Goal: Task Accomplishment & Management: Complete application form

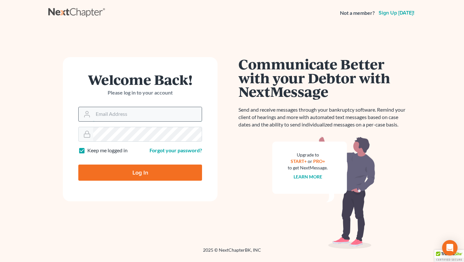
click at [120, 112] on input "Email Address" at bounding box center [147, 114] width 109 height 14
type input "[EMAIL_ADDRESS][DOMAIN_NAME]"
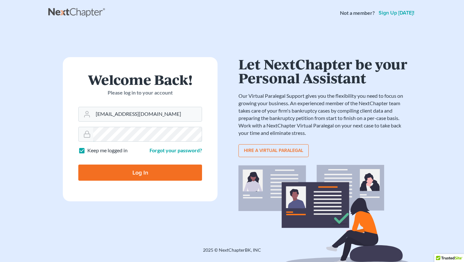
click at [78, 164] on input "Log In" at bounding box center [140, 172] width 124 height 16
type input "Thinking..."
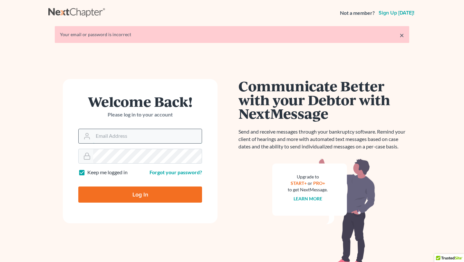
click at [111, 135] on input "Email Address" at bounding box center [147, 136] width 109 height 14
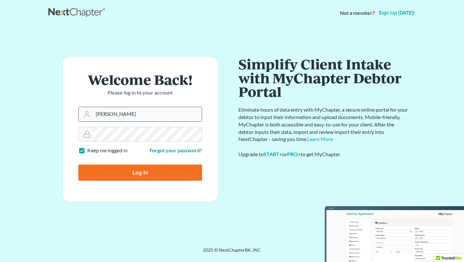
type input "[EMAIL_ADDRESS][DOMAIN_NAME]"
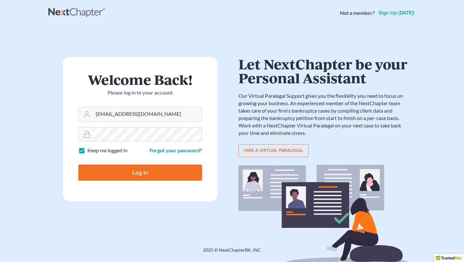
click at [111, 170] on input "Log In" at bounding box center [140, 172] width 124 height 16
type input "Thinking..."
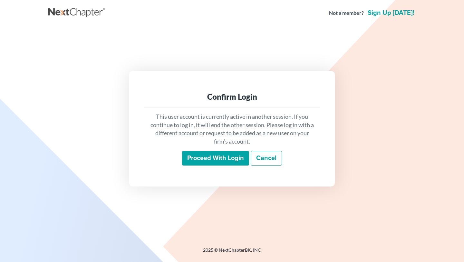
click at [217, 159] on input "Proceed with login" at bounding box center [215, 158] width 67 height 15
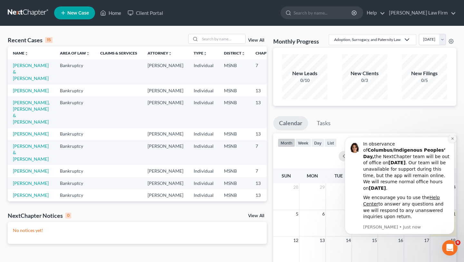
click at [452, 140] on icon "Dismiss notification" at bounding box center [453, 139] width 4 height 4
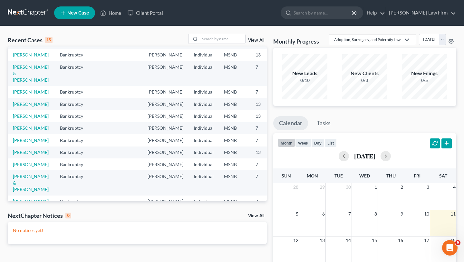
scroll to position [81, 0]
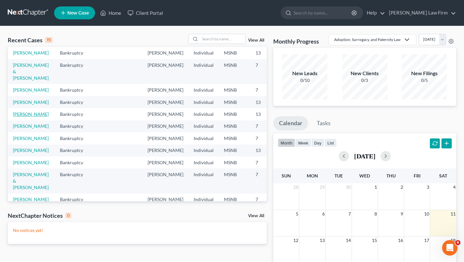
click at [21, 117] on link "Morgan, Kristy" at bounding box center [31, 113] width 36 height 5
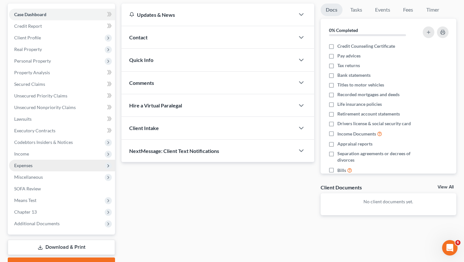
scroll to position [61, 0]
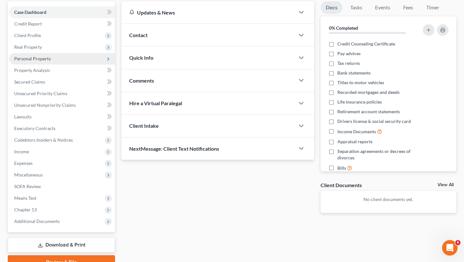
click at [41, 60] on span "Personal Property" at bounding box center [32, 58] width 37 height 5
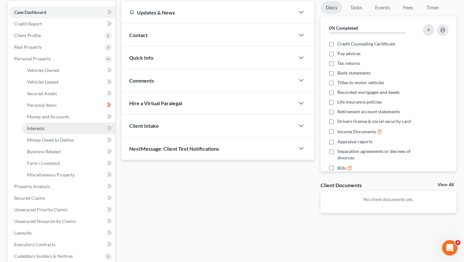
click at [41, 128] on span "Interests" at bounding box center [35, 127] width 17 height 5
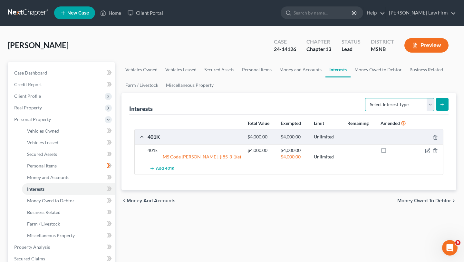
click at [430, 105] on select "Select Interest Type 401K Annuity Bond Education IRA Government Bond Government…" at bounding box center [399, 104] width 69 height 13
click at [65, 201] on span "Money Owed to Debtor" at bounding box center [50, 199] width 47 height 5
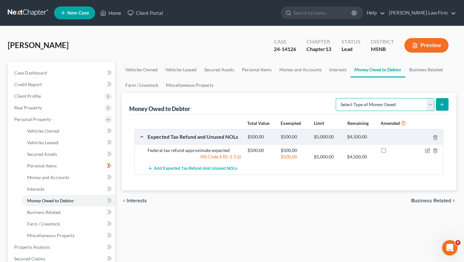
click at [432, 104] on select "Select Type of Money Owed Accounts Receivable Alimony Child Support Claims Agai…" at bounding box center [385, 104] width 99 height 13
select select "other_contingent_and_unliquidated_claims"
click at [337, 98] on select "Select Type of Money Owed Accounts Receivable Alimony Child Support Claims Agai…" at bounding box center [385, 104] width 99 height 13
click at [444, 107] on icon "submit" at bounding box center [441, 104] width 5 height 5
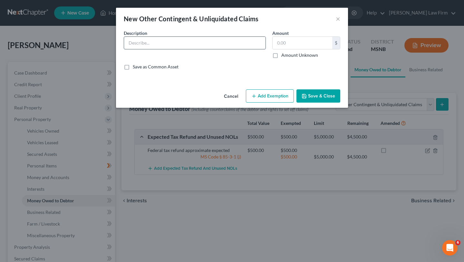
click at [154, 43] on input "text" at bounding box center [194, 43] width 141 height 12
type input "A CPAP class-action claim wherein Debtor is a class member and has filed her cl…"
click at [281, 54] on label "Amount Unknown" at bounding box center [299, 55] width 37 height 6
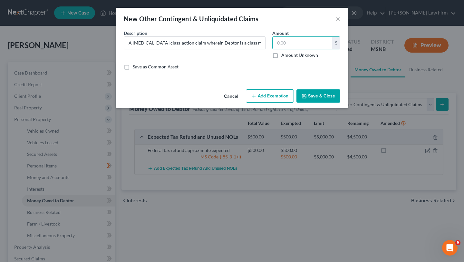
click at [284, 54] on input "Amount Unknown" at bounding box center [286, 54] width 4 height 4
checkbox input "true"
type input "0.00"
click at [326, 98] on button "Save & Close" at bounding box center [318, 96] width 44 height 14
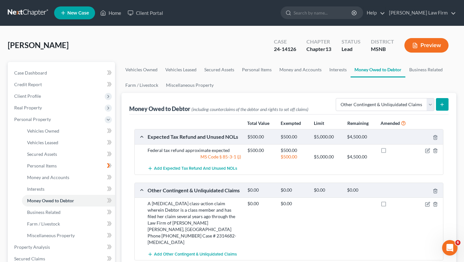
click at [257, 238] on div "$0.00 $0.00" at bounding box center [343, 222] width 199 height 45
click at [427, 203] on icon "button" at bounding box center [427, 203] width 5 height 5
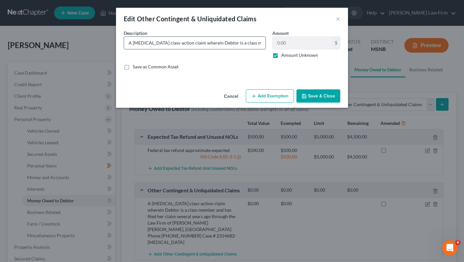
click at [243, 47] on input "A CPAP class-action claim wherein Debtor is a class member and has filed her cl…" at bounding box center [194, 43] width 141 height 12
click at [261, 43] on input "A CPAP class-action claim wherein Debtor is a class member and has filed her cl…" at bounding box center [194, 43] width 141 height 12
click at [215, 42] on input "A CPAP class-action claim wherein Debtor is a class member and has filed her cl…" at bounding box center [194, 43] width 141 height 12
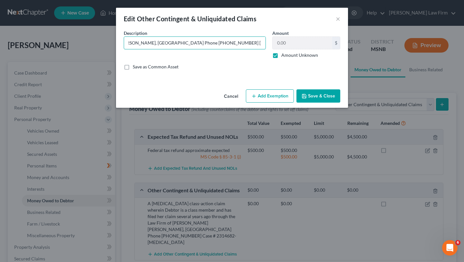
type input "A CPAP class-action claim wherein Debtor is a class member and has filed her cl…"
click at [316, 94] on button "Save & Close" at bounding box center [318, 96] width 44 height 14
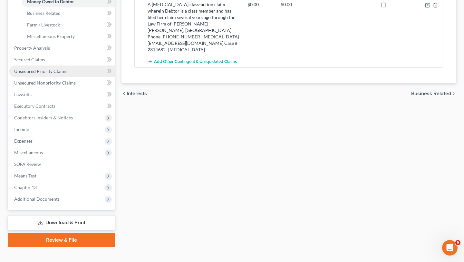
scroll to position [208, 0]
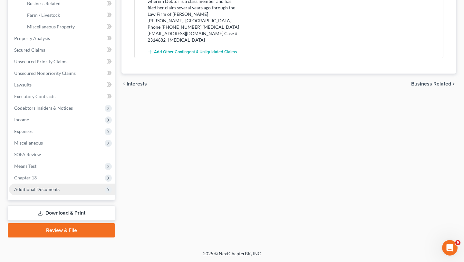
click at [31, 190] on span "Additional Documents" at bounding box center [36, 188] width 45 height 5
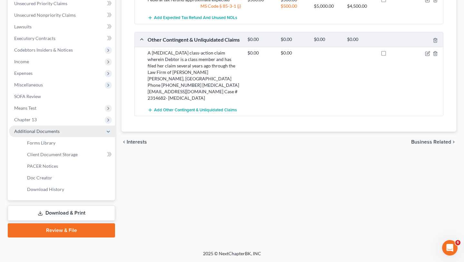
scroll to position [150, 0]
click at [34, 213] on link "Download & Print" at bounding box center [61, 212] width 107 height 15
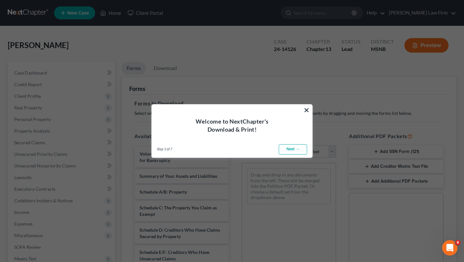
click at [292, 149] on link "Next →" at bounding box center [293, 149] width 28 height 10
select select "0"
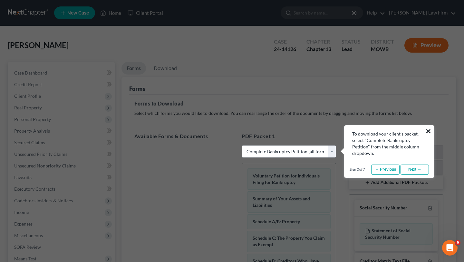
click at [430, 130] on button "×" at bounding box center [428, 131] width 6 height 10
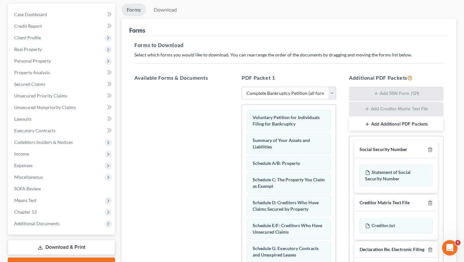
scroll to position [137, 0]
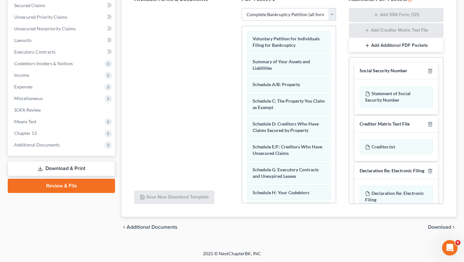
click at [441, 226] on span "Download" at bounding box center [439, 226] width 23 height 5
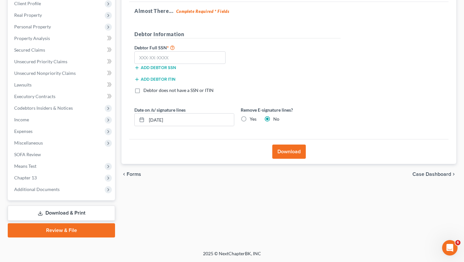
scroll to position [0, 0]
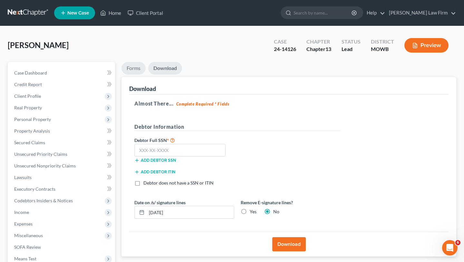
click at [138, 68] on link "Forms" at bounding box center [133, 68] width 24 height 13
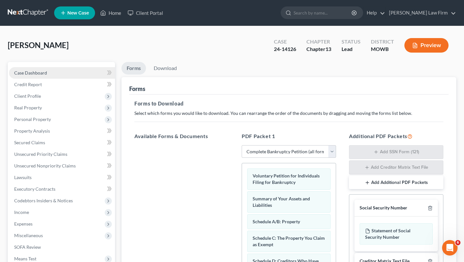
click at [50, 69] on link "Case Dashboard" at bounding box center [62, 73] width 106 height 12
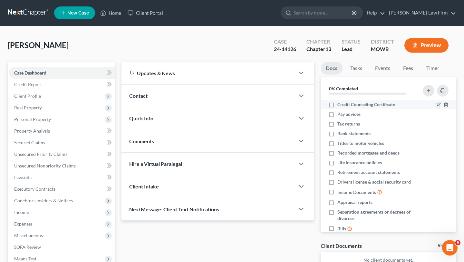
click at [337, 104] on label "Credit Counseling Certificate" at bounding box center [366, 104] width 58 height 6
click at [340, 104] on input "Credit Counseling Certificate" at bounding box center [342, 103] width 4 height 4
checkbox input "true"
click at [337, 115] on label "Pay advices" at bounding box center [348, 114] width 23 height 6
click at [340, 115] on input "Pay advices" at bounding box center [342, 113] width 4 height 4
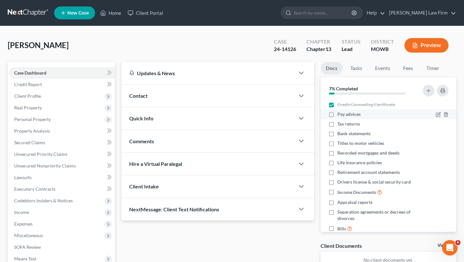
checkbox input "true"
click at [337, 124] on label "Tax returns" at bounding box center [348, 123] width 23 height 6
click at [340, 124] on input "Tax returns" at bounding box center [342, 122] width 4 height 4
checkbox input "true"
click at [337, 134] on label "Bank statements" at bounding box center [353, 133] width 33 height 6
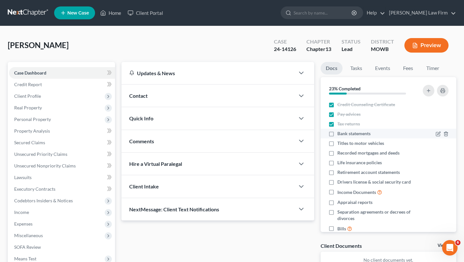
click at [340, 134] on input "Bank statements" at bounding box center [342, 132] width 4 height 4
checkbox input "true"
click at [337, 181] on label "Drivers license & social security card" at bounding box center [373, 181] width 73 height 6
click at [340, 181] on input "Drivers license & social security card" at bounding box center [342, 180] width 4 height 4
checkbox input "true"
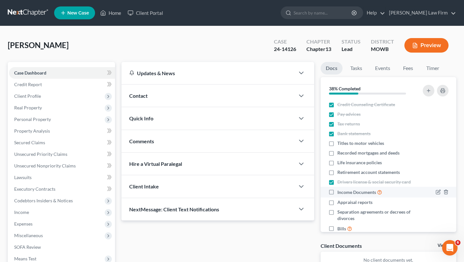
click at [337, 194] on label "Income Documents" at bounding box center [359, 191] width 45 height 7
click at [340, 192] on input "Income Documents" at bounding box center [342, 190] width 4 height 4
checkbox input "true"
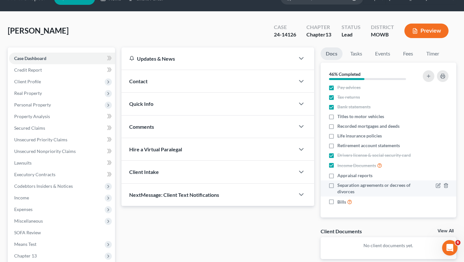
scroll to position [17, 0]
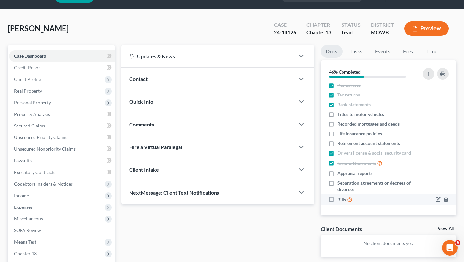
click at [337, 199] on label "Bills" at bounding box center [344, 199] width 15 height 7
click at [340, 199] on input "Bills" at bounding box center [342, 198] width 4 height 4
checkbox input "true"
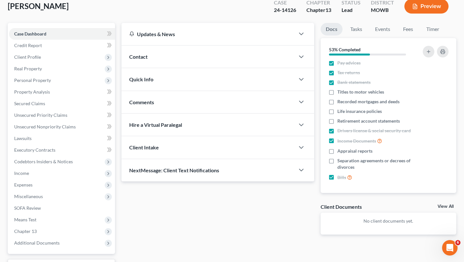
scroll to position [28, 0]
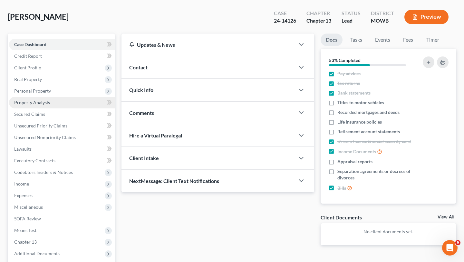
click at [38, 103] on span "Property Analysis" at bounding box center [32, 102] width 36 height 5
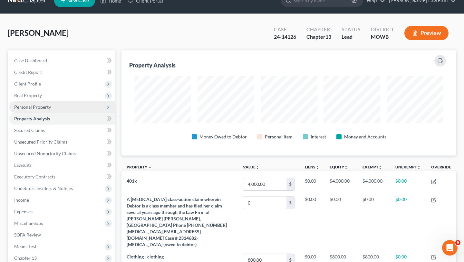
scroll to position [23, 0]
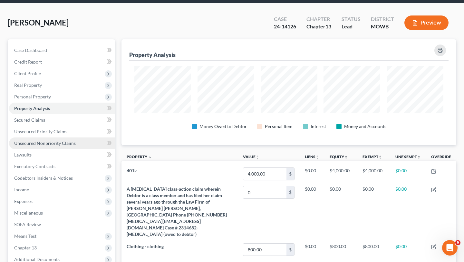
click at [28, 144] on span "Unsecured Nonpriority Claims" at bounding box center [45, 142] width 62 height 5
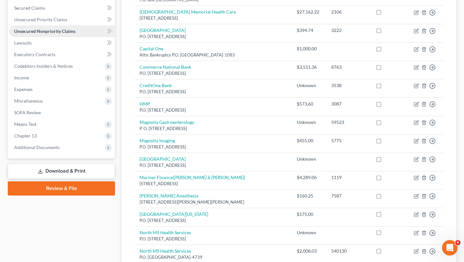
scroll to position [138, 0]
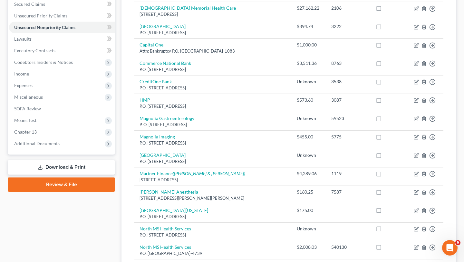
click at [32, 166] on link "Download & Print" at bounding box center [61, 166] width 107 height 15
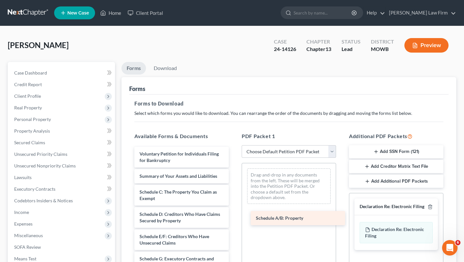
drag, startPoint x: 160, startPoint y: 192, endPoint x: 277, endPoint y: 218, distance: 119.5
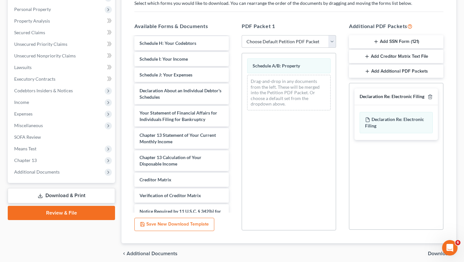
scroll to position [126, 0]
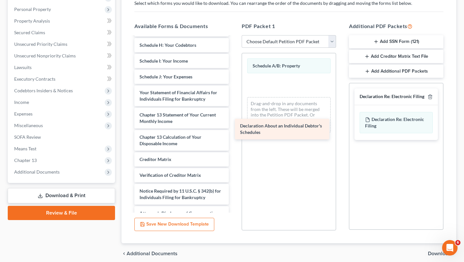
drag, startPoint x: 173, startPoint y: 99, endPoint x: 274, endPoint y: 132, distance: 105.8
click at [234, 132] on div "Declaration About an Individual Debtor's Schedules Voluntary Petition for Indiv…" at bounding box center [181, 65] width 105 height 309
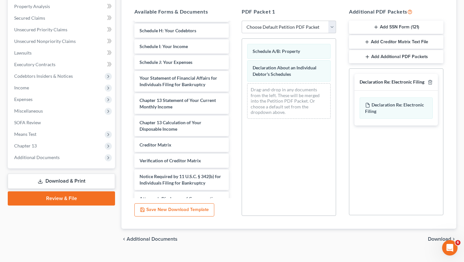
scroll to position [130, 0]
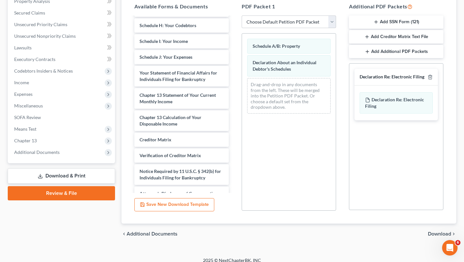
click at [434, 236] on span "Download" at bounding box center [439, 233] width 23 height 5
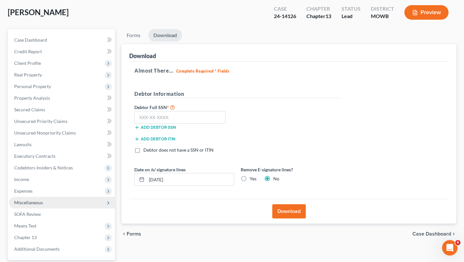
scroll to position [0, 0]
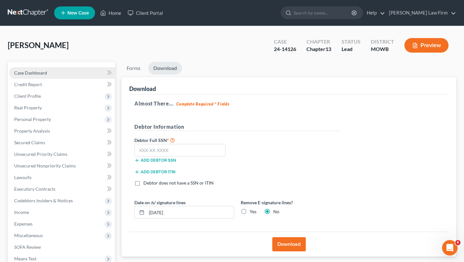
click at [34, 75] on span "Case Dashboard" at bounding box center [30, 72] width 33 height 5
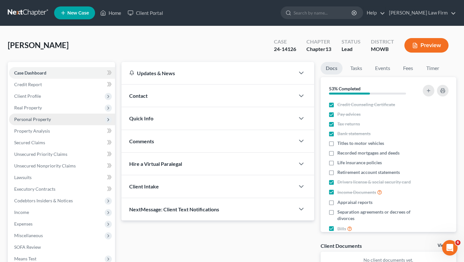
click at [33, 121] on span "Personal Property" at bounding box center [32, 118] width 37 height 5
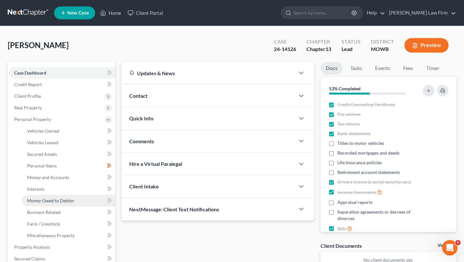
click at [38, 201] on span "Money Owed to Debtor" at bounding box center [50, 199] width 47 height 5
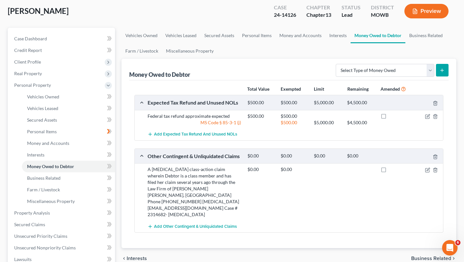
scroll to position [32, 0]
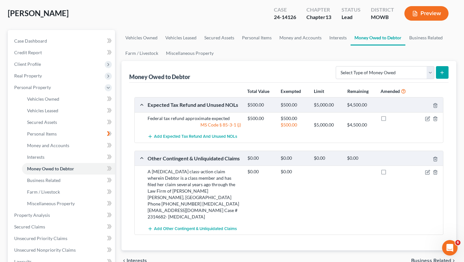
click at [389, 173] on label at bounding box center [389, 173] width 0 height 0
click at [392, 172] on input "checkbox" at bounding box center [394, 170] width 4 height 4
checkbox input "true"
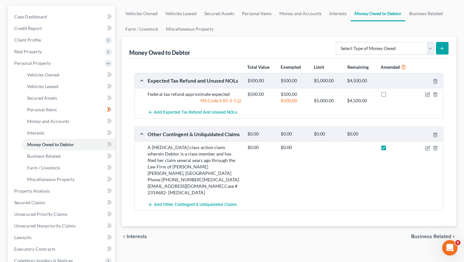
scroll to position [74, 0]
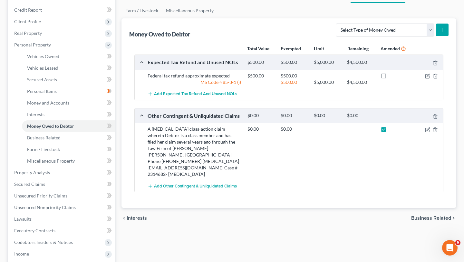
click at [354, 182] on div "Add Other Contingent & Unliquidated Claims" at bounding box center [293, 186] width 299 height 12
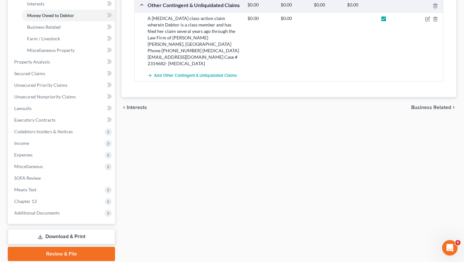
scroll to position [208, 0]
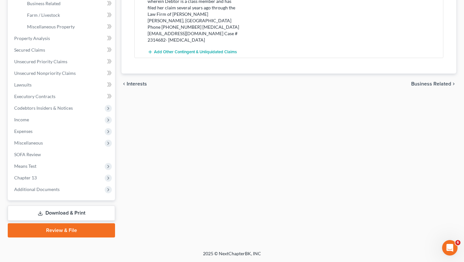
click at [211, 136] on div "Vehicles Owned Vehicles Leased Secured Assets Personal Items Money and Accounts…" at bounding box center [288, 45] width 341 height 384
click at [57, 211] on link "Download & Print" at bounding box center [61, 212] width 107 height 15
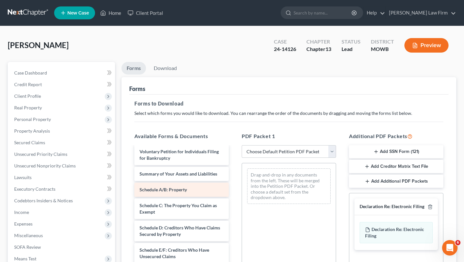
scroll to position [1, 0]
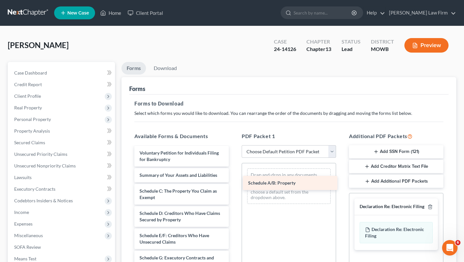
drag, startPoint x: 184, startPoint y: 192, endPoint x: 293, endPoint y: 183, distance: 109.5
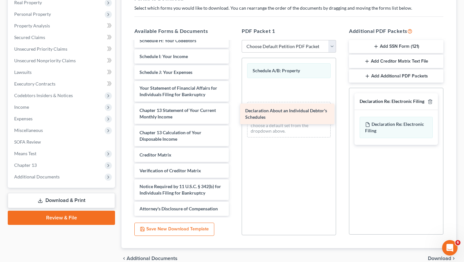
scroll to position [135, 0]
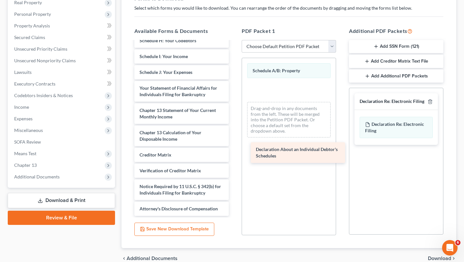
drag, startPoint x: 178, startPoint y: 71, endPoint x: 288, endPoint y: 155, distance: 137.6
click at [234, 155] on div "Declaration About an Individual Debtor's Schedules Voluntary Petition for Indiv…" at bounding box center [181, 61] width 105 height 309
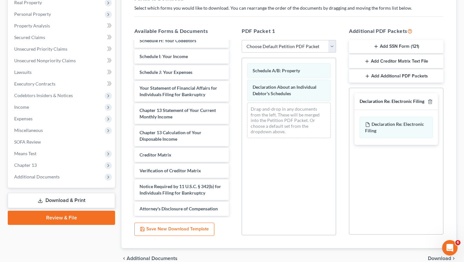
scroll to position [136, 0]
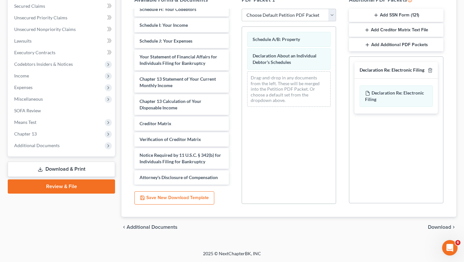
click at [437, 227] on span "Download" at bounding box center [439, 226] width 23 height 5
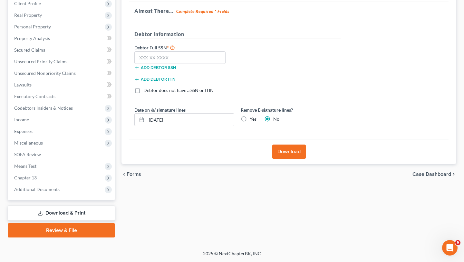
click at [437, 227] on div "Forms Download Forms Forms to Download Select which forms you would like to dow…" at bounding box center [288, 103] width 341 height 268
click at [174, 57] on input "text" at bounding box center [179, 57] width 91 height 13
type input "425-57-8589"
click at [289, 151] on button "Download" at bounding box center [289, 151] width 34 height 14
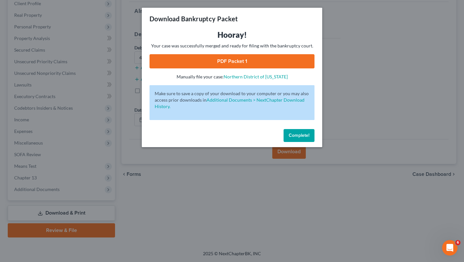
click at [235, 62] on link "PDF Packet 1" at bounding box center [231, 61] width 165 height 14
click at [298, 136] on span "Complete!" at bounding box center [299, 134] width 21 height 5
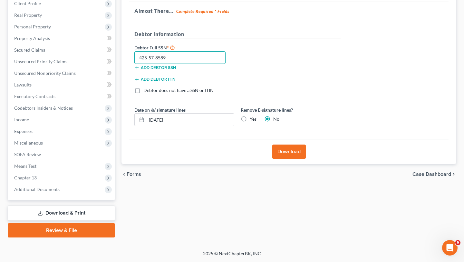
drag, startPoint x: 167, startPoint y: 59, endPoint x: 123, endPoint y: 58, distance: 43.2
click at [123, 58] on div "Download Almost There... Complete Required * Fields Debtor Information Debtor F…" at bounding box center [288, 74] width 335 height 179
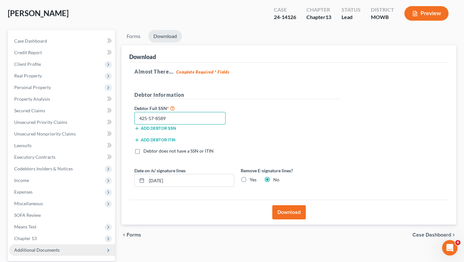
scroll to position [27, 0]
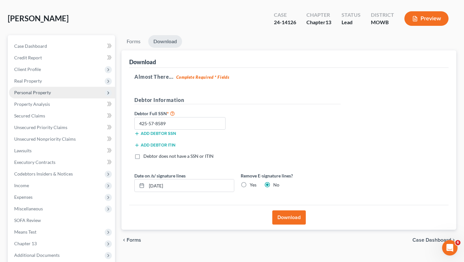
click at [41, 94] on span "Personal Property" at bounding box center [32, 92] width 37 height 5
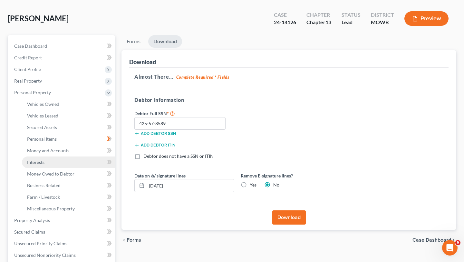
click at [43, 164] on span "Interests" at bounding box center [35, 161] width 17 height 5
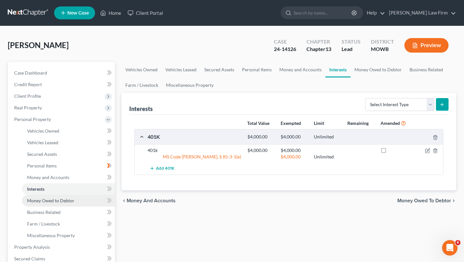
click at [38, 200] on span "Money Owed to Debtor" at bounding box center [50, 199] width 47 height 5
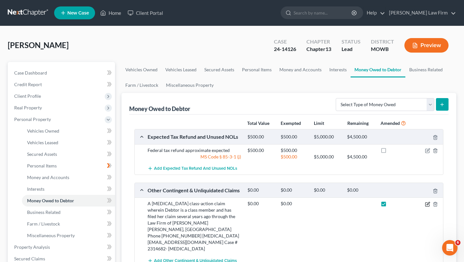
click at [427, 204] on icon "button" at bounding box center [427, 203] width 5 height 5
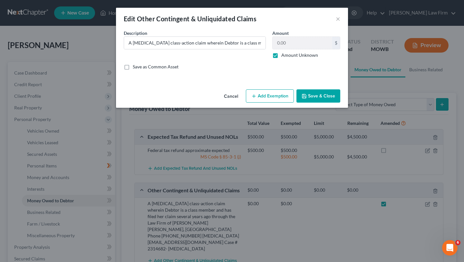
click at [314, 100] on button "Save & Close" at bounding box center [318, 96] width 44 height 14
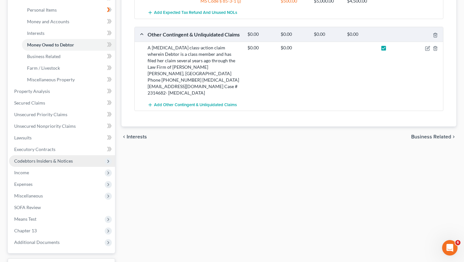
scroll to position [208, 0]
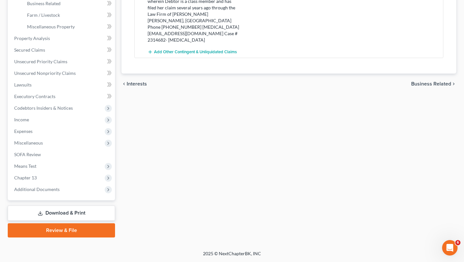
click at [44, 213] on link "Download & Print" at bounding box center [61, 212] width 107 height 15
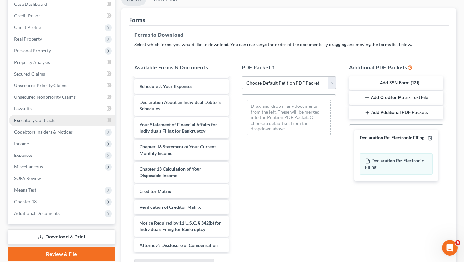
scroll to position [69, 0]
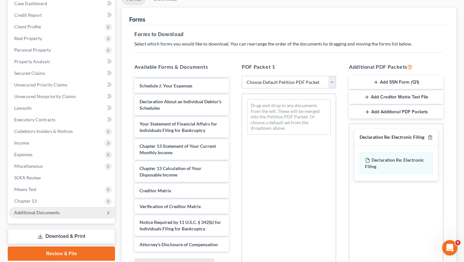
click at [40, 214] on span "Additional Documents" at bounding box center [36, 211] width 45 height 5
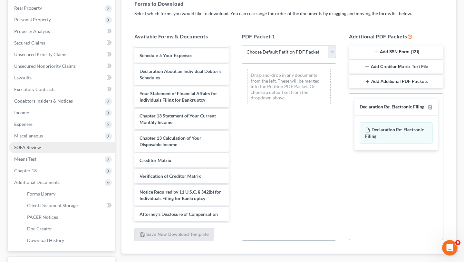
scroll to position [106, 0]
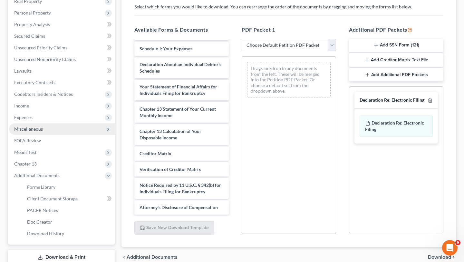
click at [43, 127] on span "Miscellaneous" at bounding box center [62, 129] width 106 height 12
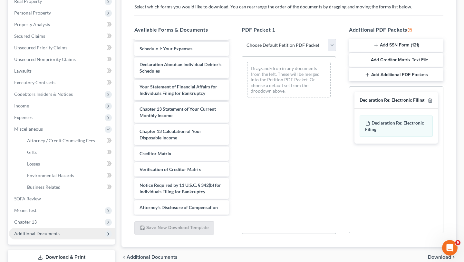
click at [37, 232] on span "Additional Documents" at bounding box center [36, 232] width 45 height 5
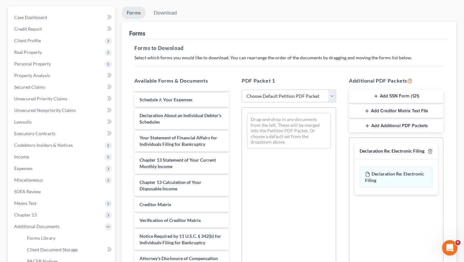
scroll to position [53, 0]
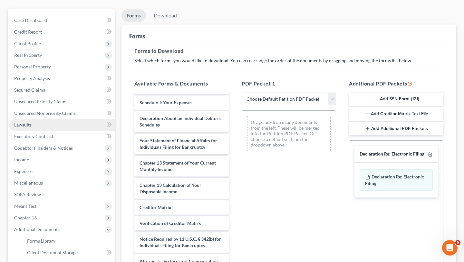
click at [27, 125] on span "Lawsuits" at bounding box center [22, 124] width 17 height 5
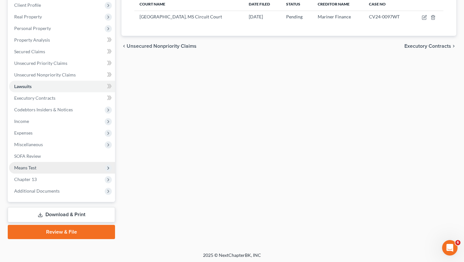
scroll to position [92, 0]
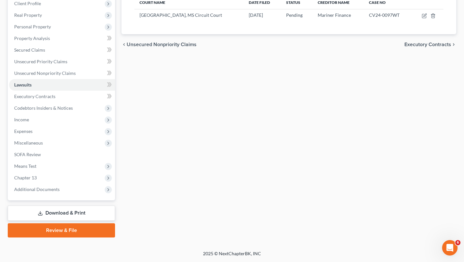
click at [59, 212] on link "Download & Print" at bounding box center [61, 212] width 107 height 15
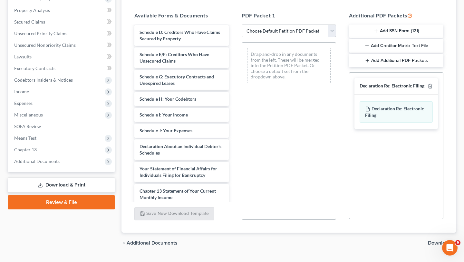
scroll to position [78, 0]
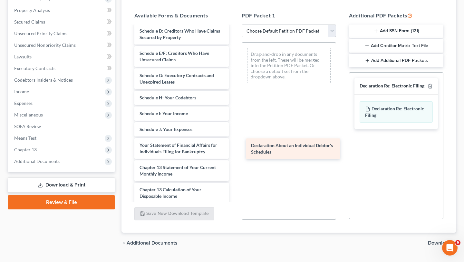
drag, startPoint x: 194, startPoint y: 149, endPoint x: 305, endPoint y: 150, distance: 111.5
click at [234, 150] on div "Declaration About an Individual Debtor's Schedules Voluntary Petition for Indiv…" at bounding box center [181, 110] width 105 height 325
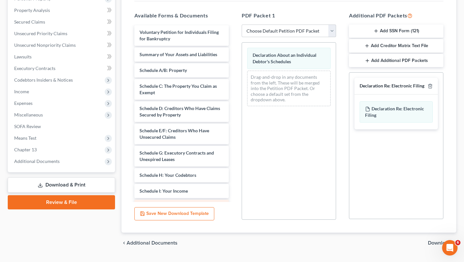
scroll to position [0, 0]
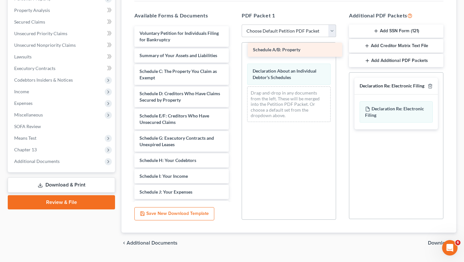
drag, startPoint x: 171, startPoint y: 72, endPoint x: 284, endPoint y: 51, distance: 115.4
click at [234, 51] on div "Schedule A/B: Property Voluntary Petition for Individuals Filing for Bankruptcy…" at bounding box center [181, 180] width 105 height 309
click at [434, 241] on span "Download" at bounding box center [439, 242] width 23 height 5
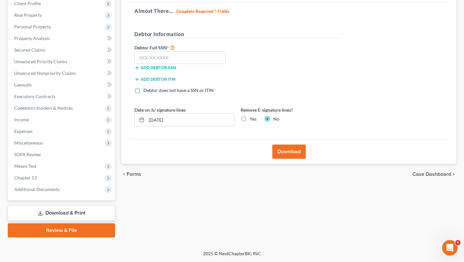
scroll to position [92, 0]
click at [149, 59] on input "text" at bounding box center [179, 57] width 91 height 13
paste input "425-57-8589"
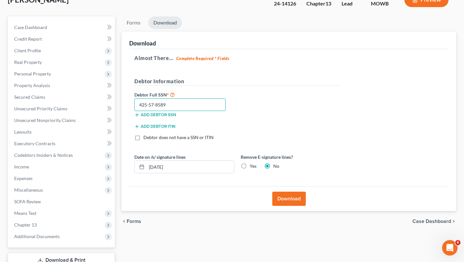
scroll to position [45, 0]
type input "425-57-8589"
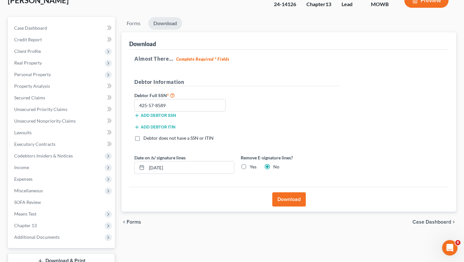
click at [286, 200] on button "Download" at bounding box center [289, 199] width 34 height 14
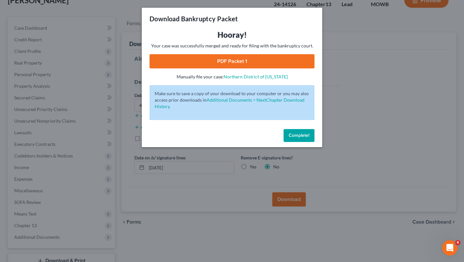
click at [240, 60] on link "PDF Packet 1" at bounding box center [231, 61] width 165 height 14
